Goal: Find specific page/section: Find specific page/section

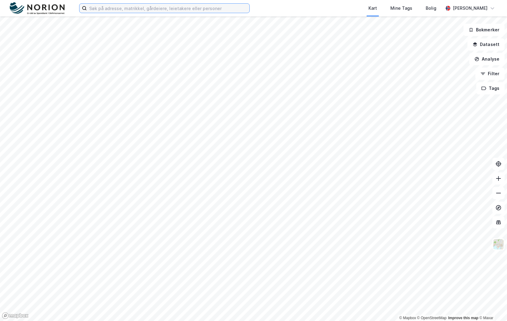
click at [181, 12] on input at bounding box center [168, 8] width 163 height 9
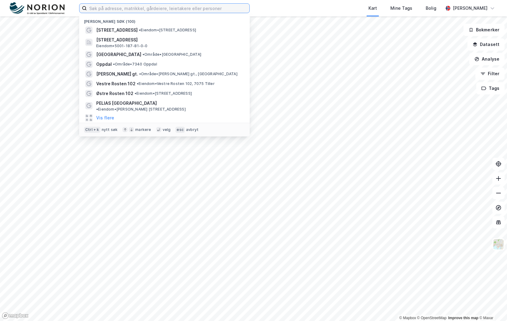
click at [182, 10] on input at bounding box center [168, 8] width 163 height 9
click at [119, 8] on input at bounding box center [168, 8] width 163 height 9
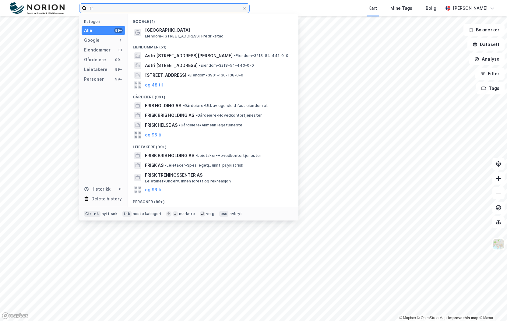
type input "f"
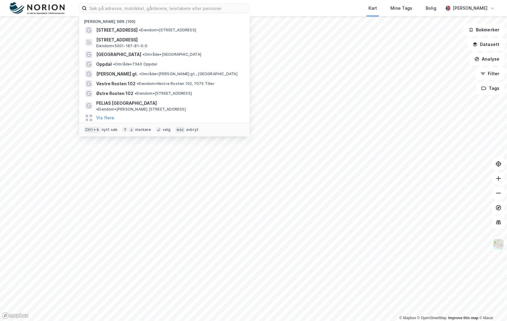
click at [305, 9] on div "Kart Mine Tags Bolig" at bounding box center [361, 8] width 164 height 16
